Goal: Navigation & Orientation: Find specific page/section

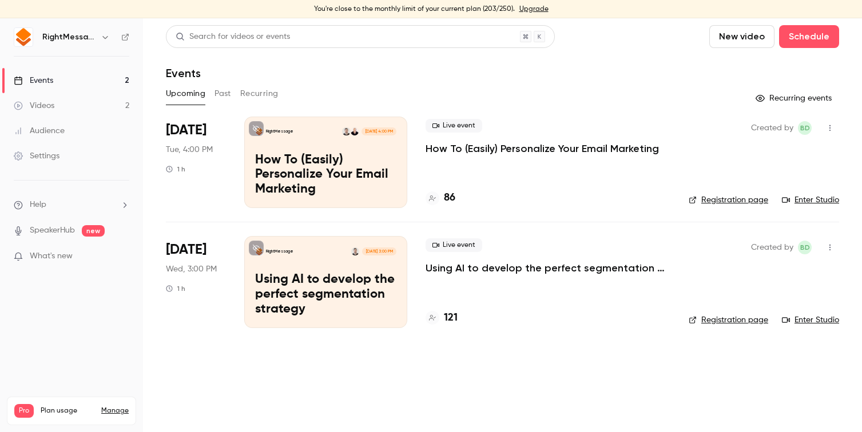
click at [221, 90] on button "Past" at bounding box center [222, 94] width 17 height 18
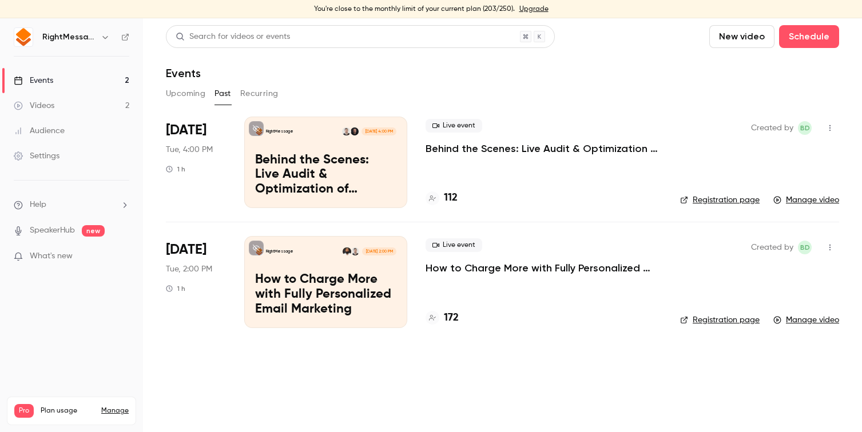
click at [189, 92] on button "Upcoming" at bounding box center [185, 94] width 39 height 18
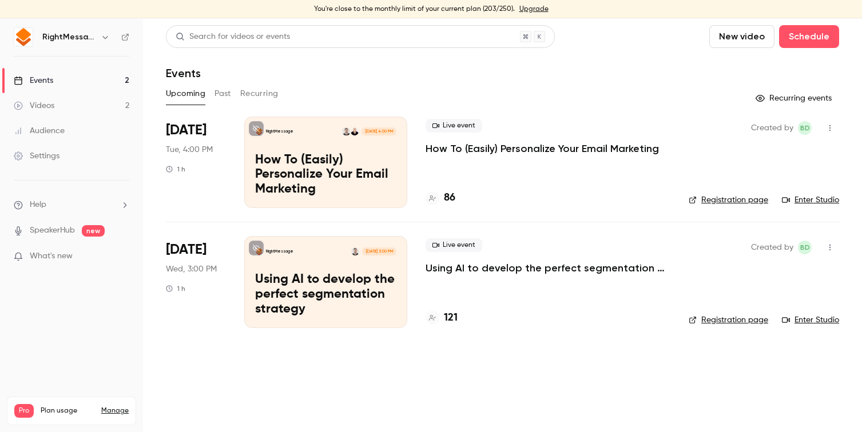
click at [521, 93] on div "Upcoming Past Recurring" at bounding box center [502, 94] width 673 height 18
click at [525, 95] on div "Upcoming Past Recurring" at bounding box center [502, 94] width 673 height 18
click at [719, 314] on link "Registration page" at bounding box center [727, 319] width 79 height 11
